Goal: Communication & Community: Answer question/provide support

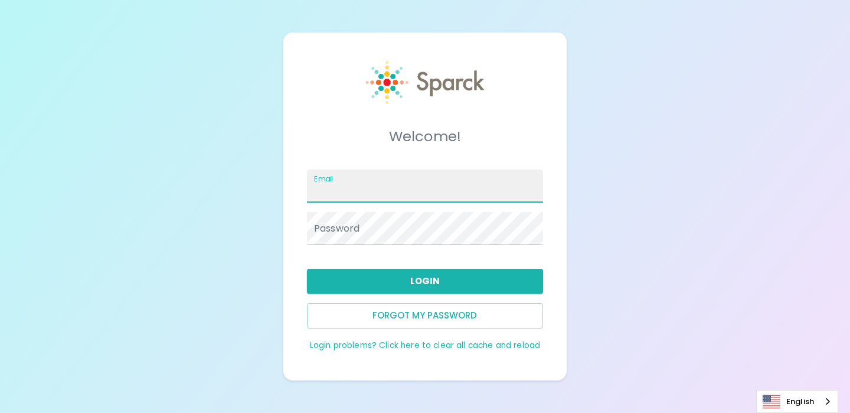
click at [332, 189] on input "Email" at bounding box center [425, 185] width 236 height 33
type input "[EMAIL_ADDRESS][DOMAIN_NAME]"
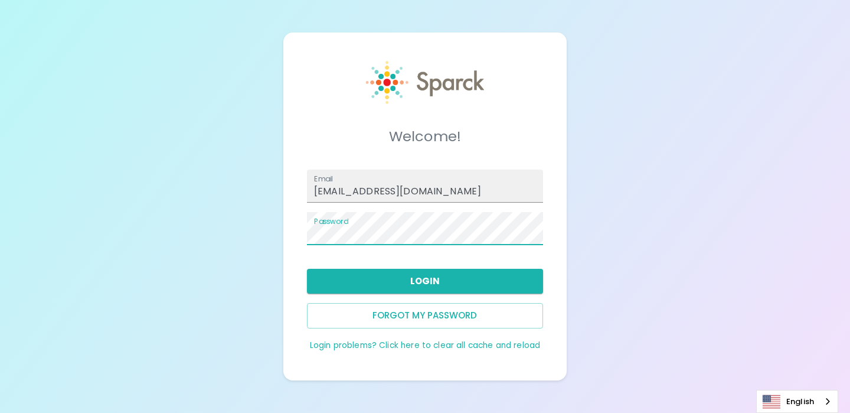
click at [423, 283] on button "Login" at bounding box center [425, 281] width 236 height 25
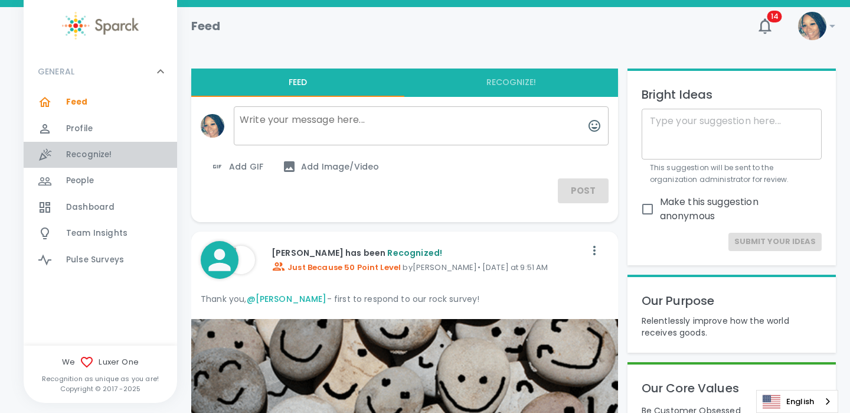
click at [95, 156] on span "Recognize!" at bounding box center [89, 155] width 46 height 12
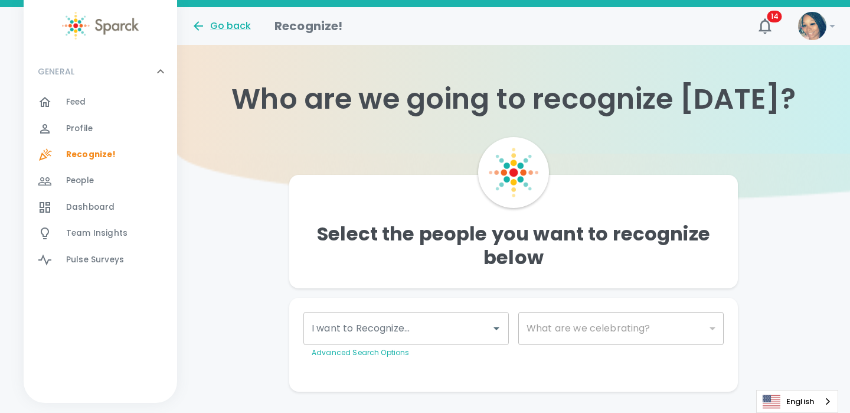
scroll to position [26, 0]
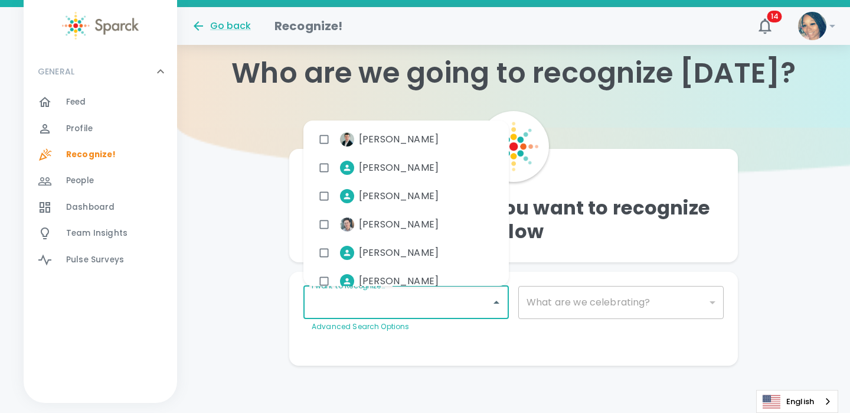
click at [401, 296] on div "I want to Recognize... I want to Recognize... Advanced Search Options" at bounding box center [405, 309] width 205 height 47
type input "matt"
click at [322, 165] on input "checkbox" at bounding box center [324, 167] width 22 height 22
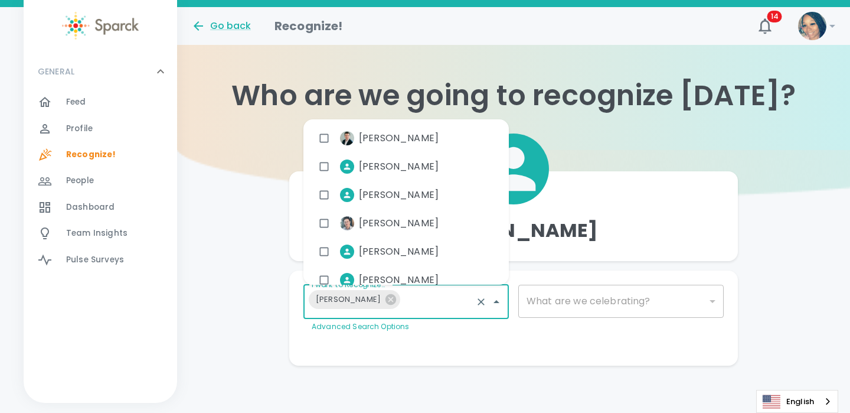
scroll to position [4, 0]
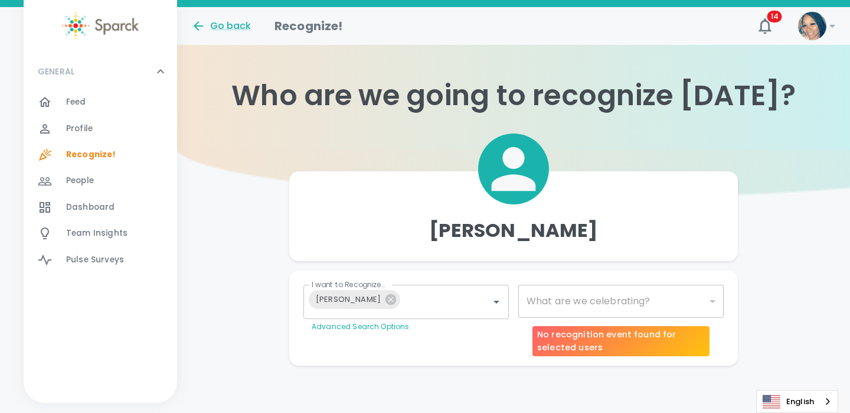
click at [564, 304] on div "​" at bounding box center [620, 300] width 205 height 33
click at [558, 299] on div "​" at bounding box center [620, 300] width 205 height 33
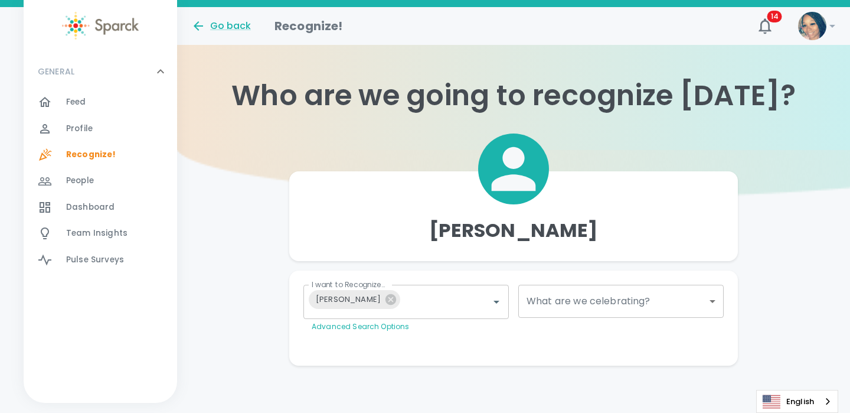
click at [711, 294] on body "Skip Navigation Go back Recognize! 14 ! GENERAL 0 Feed 0 Profile 0 Recognize! 0…" at bounding box center [425, 204] width 850 height 416
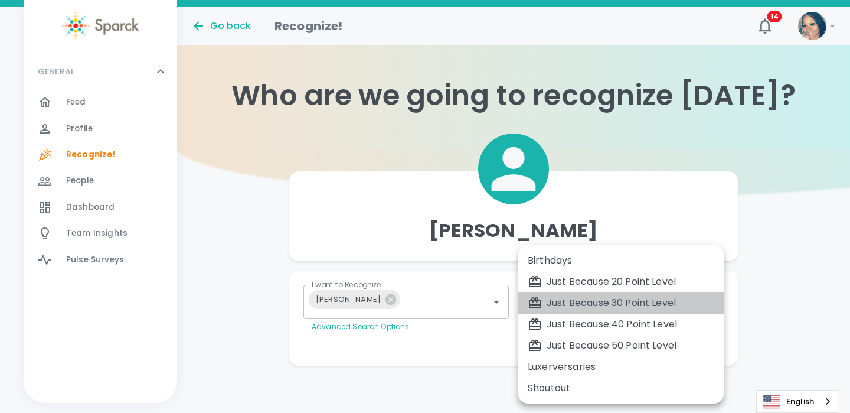
click at [581, 302] on div "Just Because 30 Point Level" at bounding box center [621, 303] width 187 height 14
type input "1696"
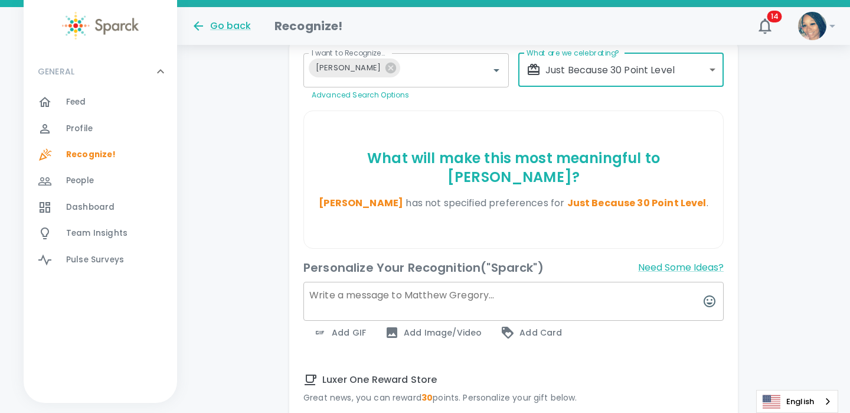
scroll to position [245, 0]
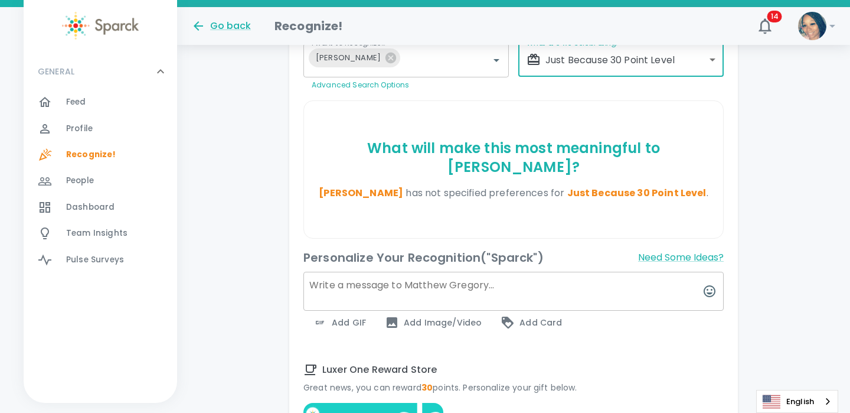
click at [369, 277] on textarea at bounding box center [513, 291] width 420 height 39
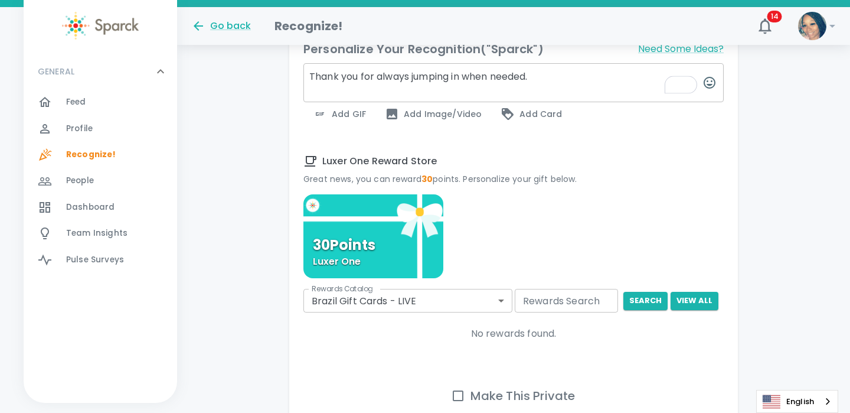
scroll to position [454, 0]
type textarea "Thank you for always jumping in when needed."
click at [371, 298] on body "Skip Navigation Go back Recognize! 14 ! GENERAL 0 Feed 0 Profile 0 Recognize! 0…" at bounding box center [425, 32] width 850 height 972
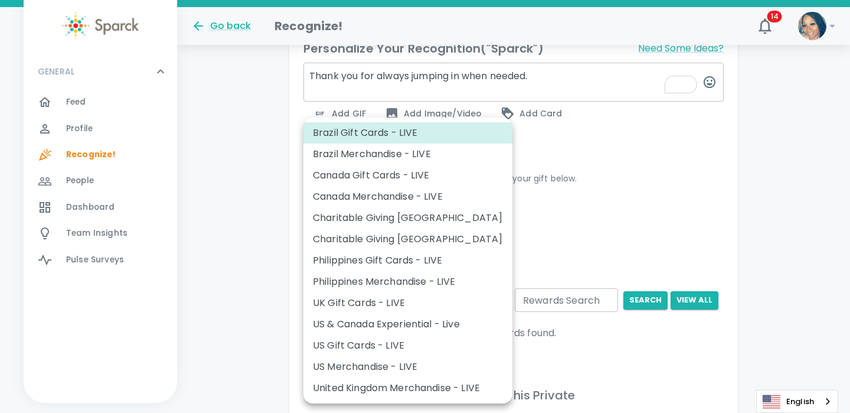
click at [357, 345] on li "US Gift Cards - LIVE" at bounding box center [407, 345] width 209 height 21
type input "877"
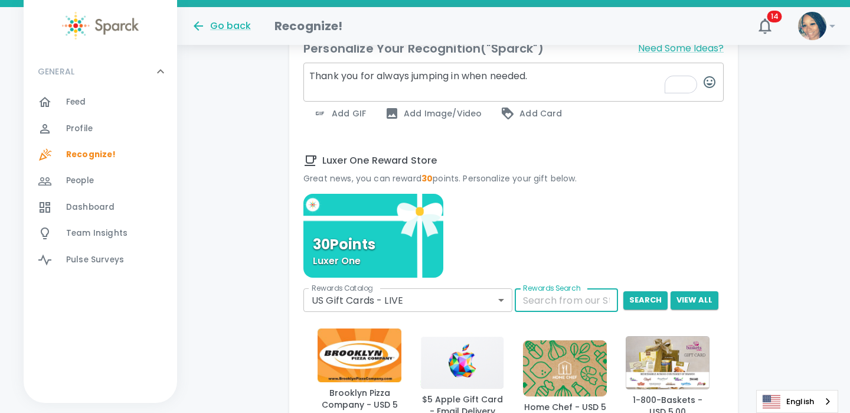
click at [537, 302] on input "Rewards Search" at bounding box center [566, 300] width 103 height 24
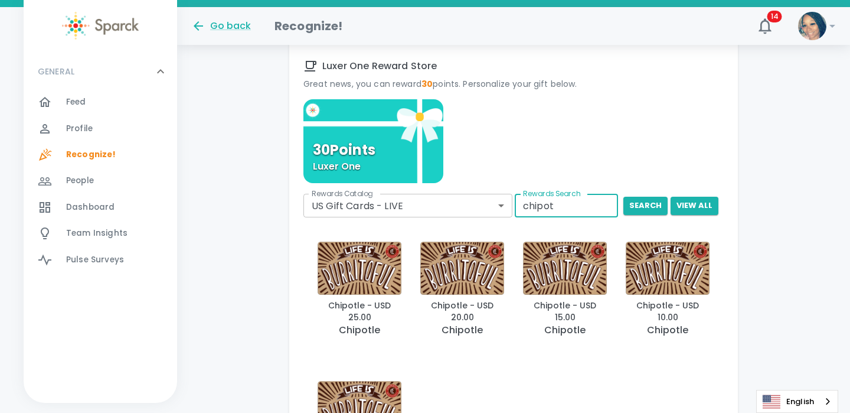
type input "chipot"
click at [357, 270] on img "button" at bounding box center [360, 267] width 84 height 53
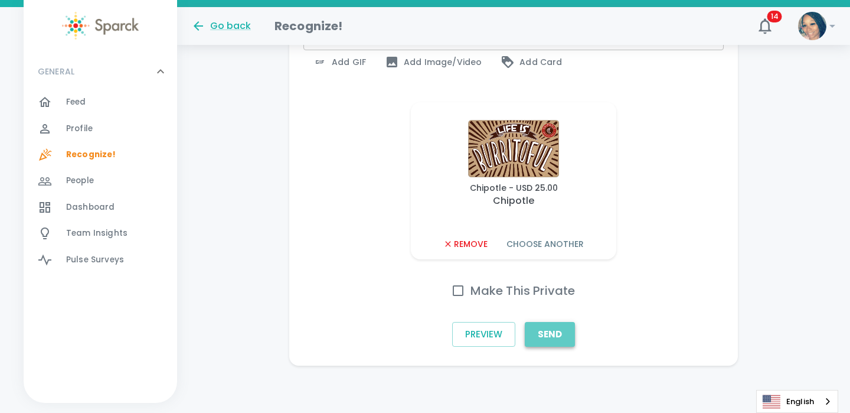
click at [547, 331] on button "Send" at bounding box center [550, 334] width 50 height 25
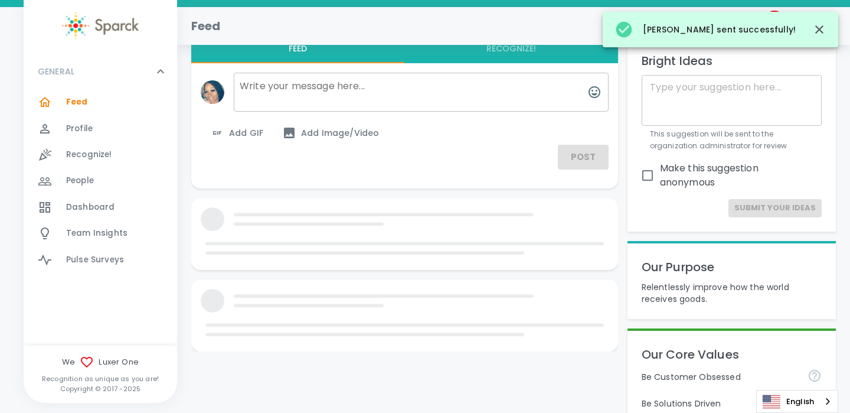
scroll to position [505, 0]
